Goal: Task Accomplishment & Management: Manage account settings

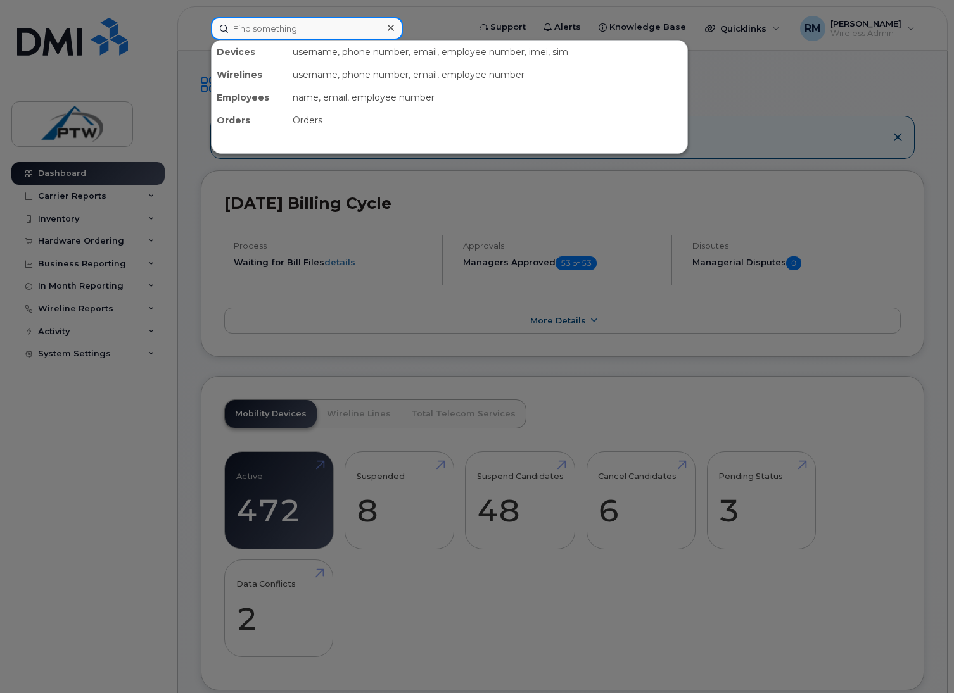
click at [254, 29] on input at bounding box center [307, 28] width 192 height 23
paste input "7782563297"
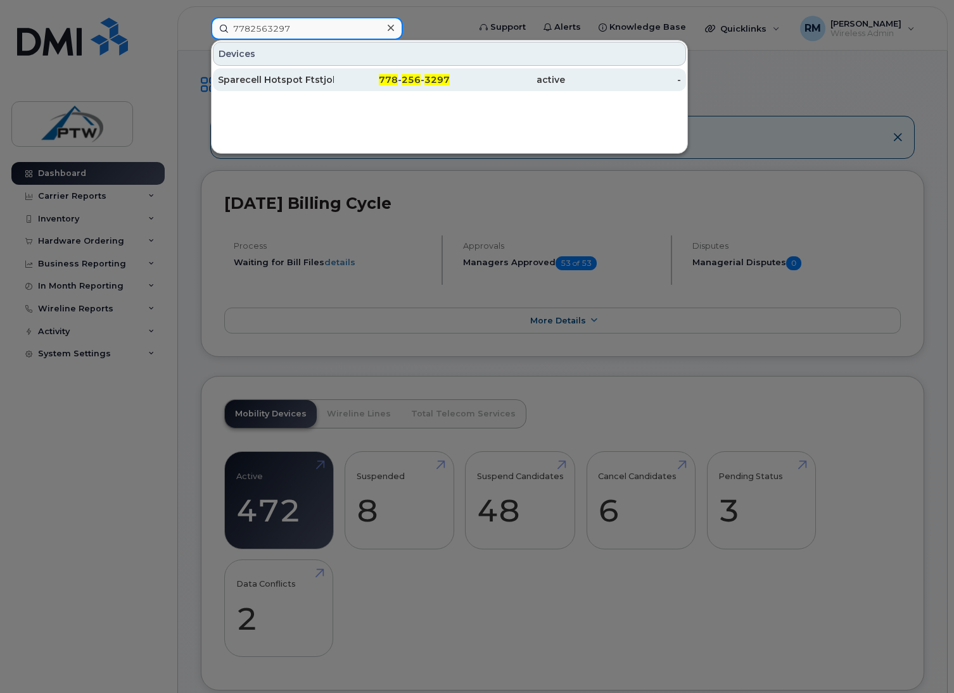
type input "7782563297"
click at [256, 76] on div "Sparecell Hotspot Ftstjohn" at bounding box center [276, 79] width 116 height 13
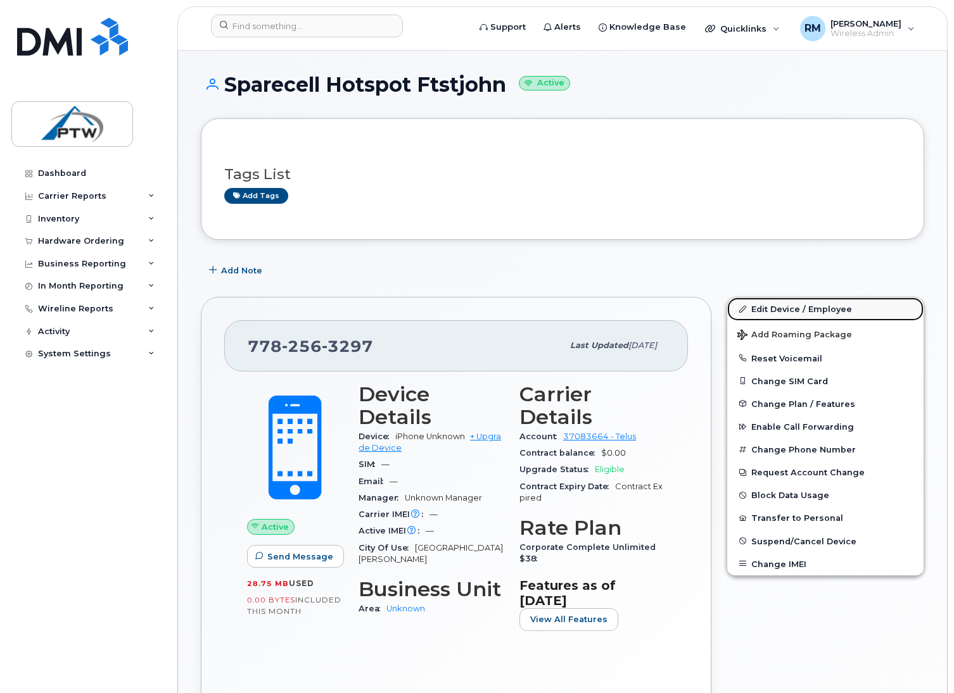
click at [755, 308] on link "Edit Device / Employee" at bounding box center [825, 309] width 196 height 23
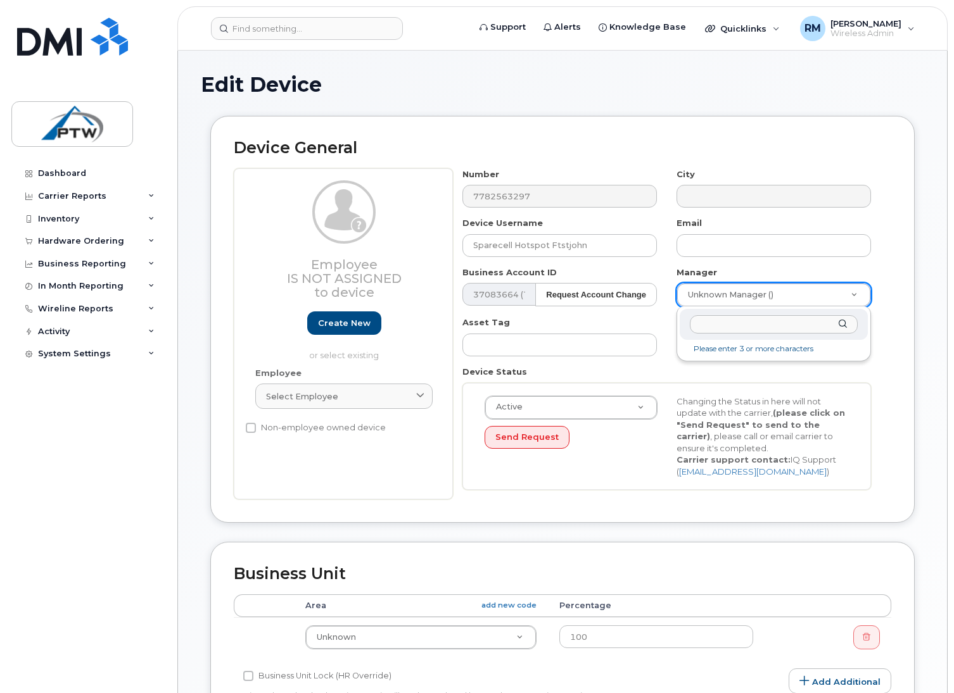
type input "h"
type input "[PERSON_NAME]"
type input "2980719"
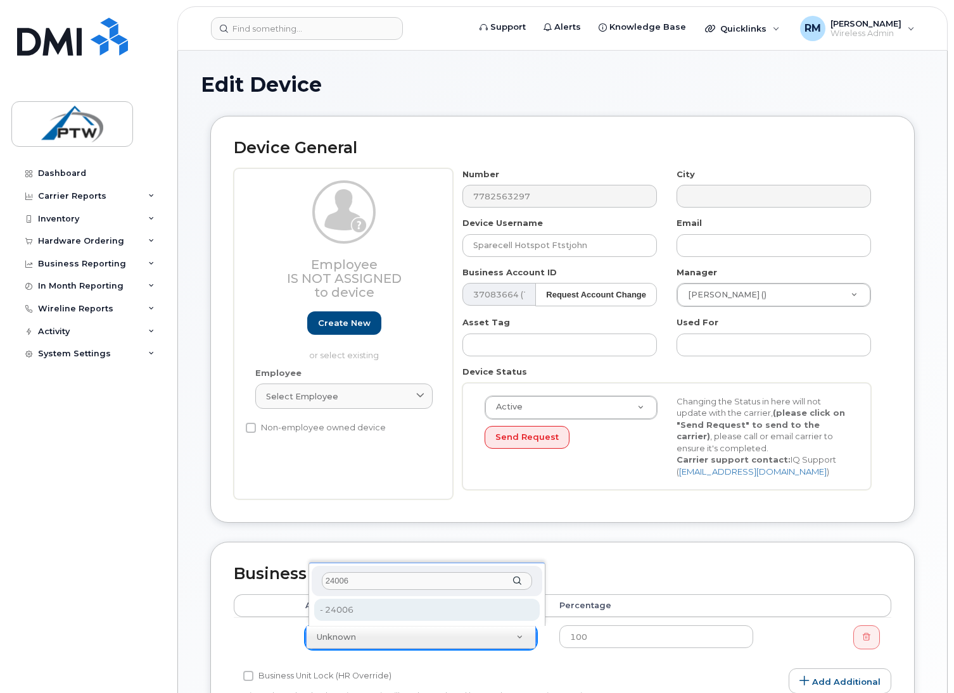
type input "24006"
type input "4208156"
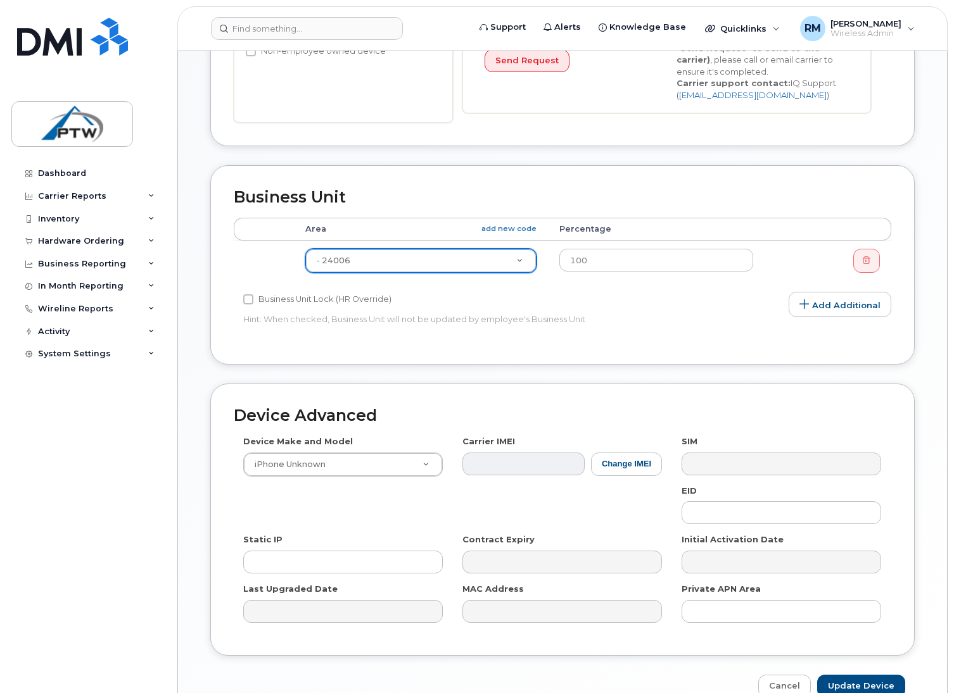
scroll to position [444, 0]
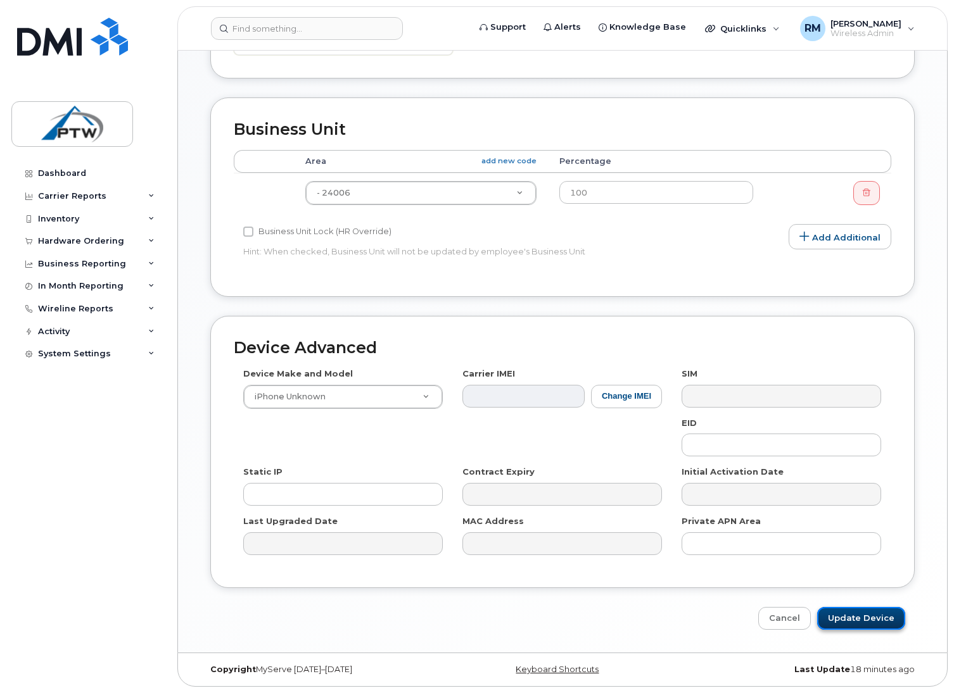
click at [851, 625] on input "Update Device" at bounding box center [861, 618] width 88 height 23
type input "Saving..."
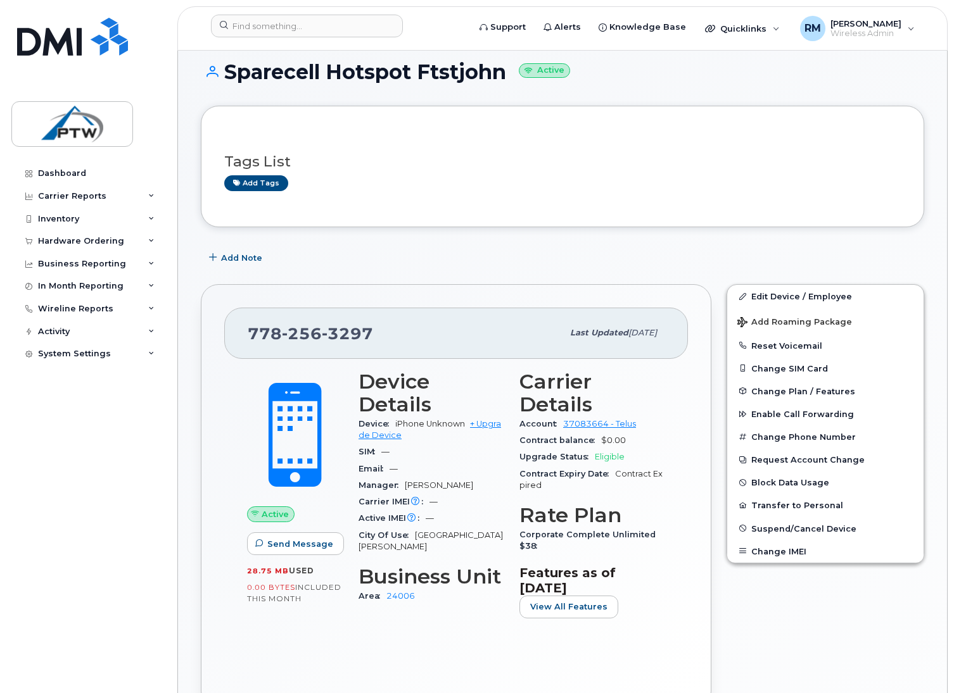
scroll to position [15, 0]
